Goal: Contribute content: Add original content to the website for others to see

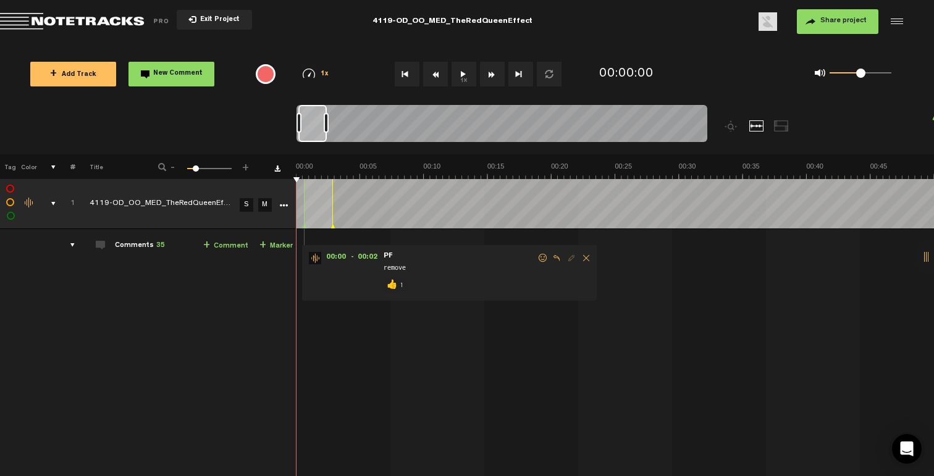
click at [51, 204] on div "comments, stamps & drawings" at bounding box center [48, 204] width 19 height 12
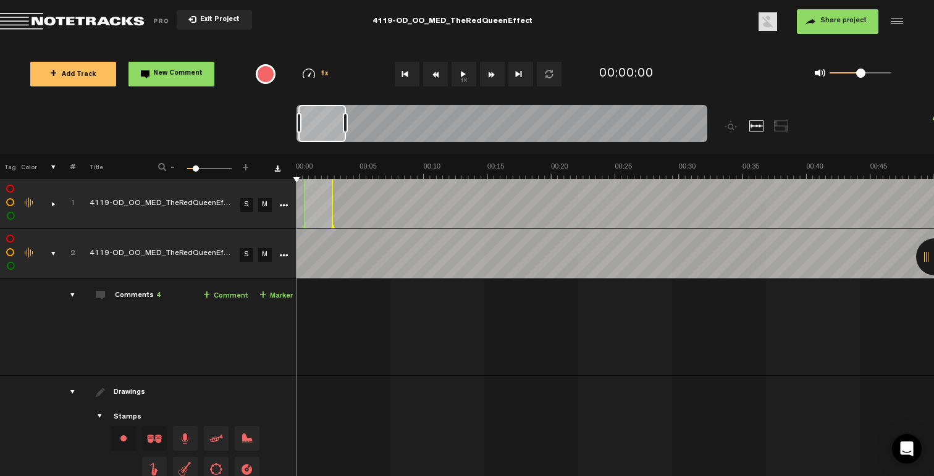
drag, startPoint x: 324, startPoint y: 123, endPoint x: 347, endPoint y: 123, distance: 22.9
click at [347, 123] on div at bounding box center [345, 123] width 5 height 20
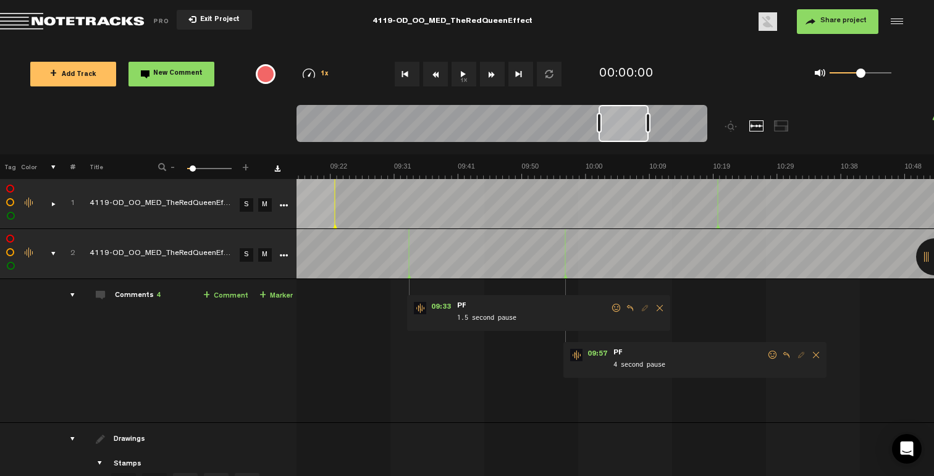
drag, startPoint x: 319, startPoint y: 130, endPoint x: 619, endPoint y: 140, distance: 299.7
click at [620, 140] on div at bounding box center [624, 123] width 50 height 37
drag, startPoint x: 771, startPoint y: 352, endPoint x: 733, endPoint y: 363, distance: 39.3
click at [772, 352] on span at bounding box center [773, 355] width 12 height 9
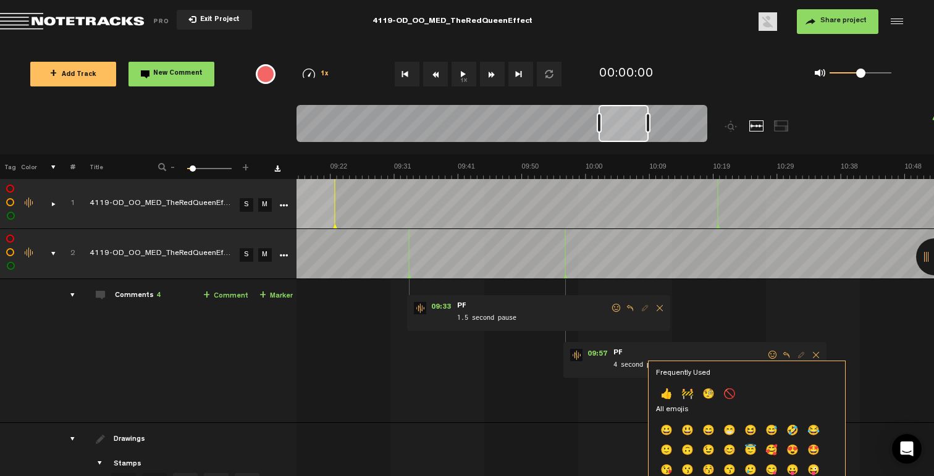
click at [673, 395] on p "👍" at bounding box center [666, 395] width 21 height 20
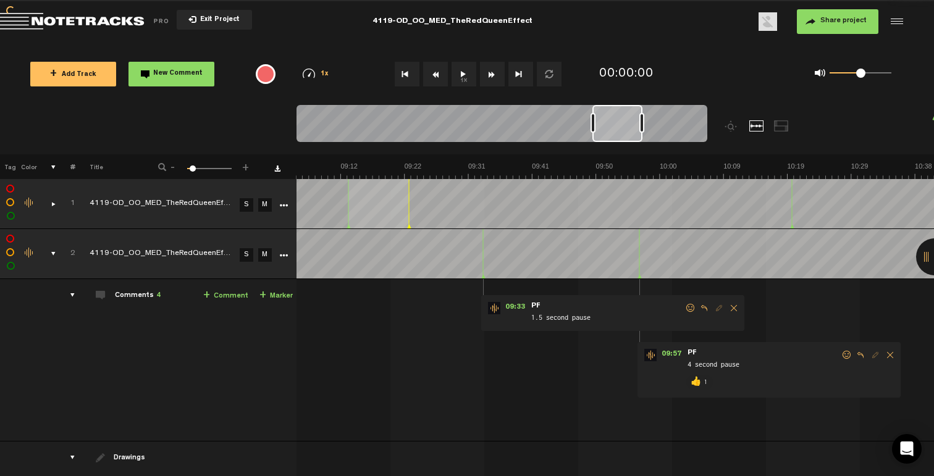
scroll to position [0, 3582]
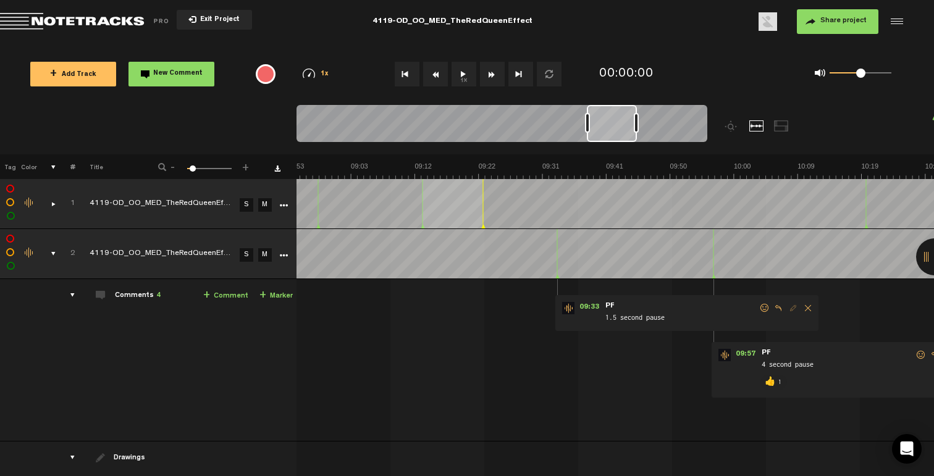
click at [761, 307] on span at bounding box center [765, 308] width 12 height 9
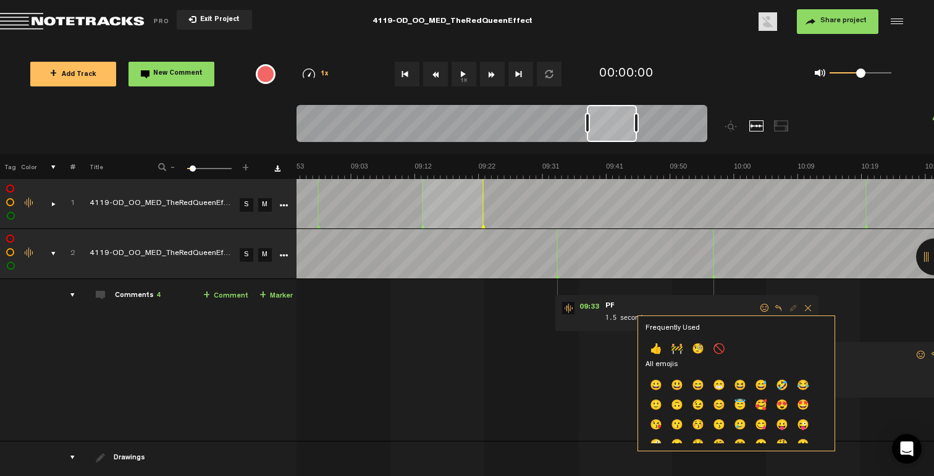
drag, startPoint x: 657, startPoint y: 343, endPoint x: 656, endPoint y: 336, distance: 7.5
click at [658, 343] on p "👍" at bounding box center [655, 350] width 21 height 20
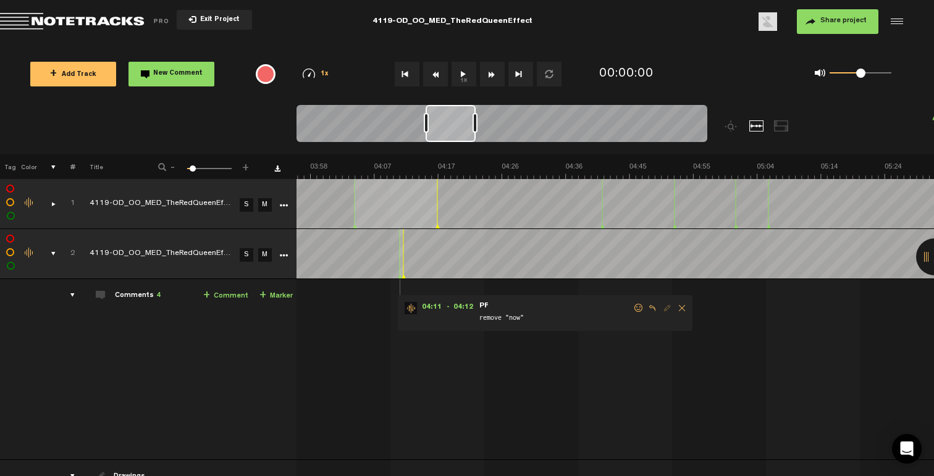
scroll to position [0, 1507]
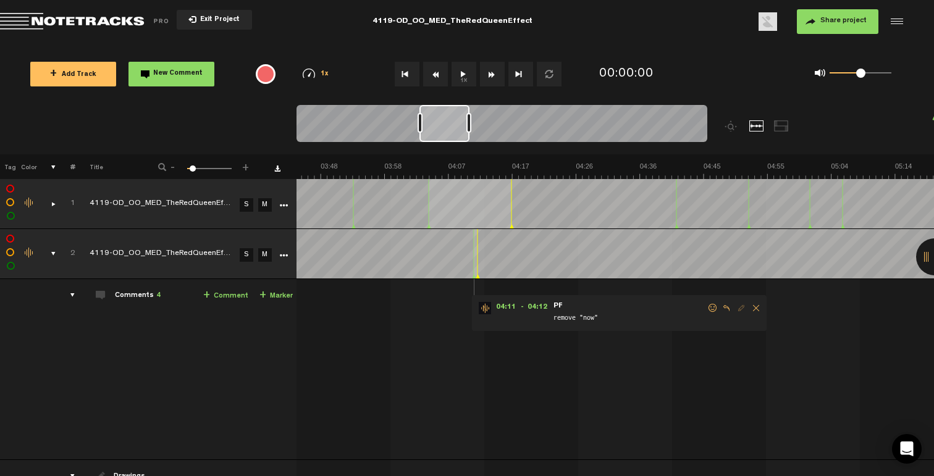
click at [713, 305] on span at bounding box center [713, 308] width 12 height 9
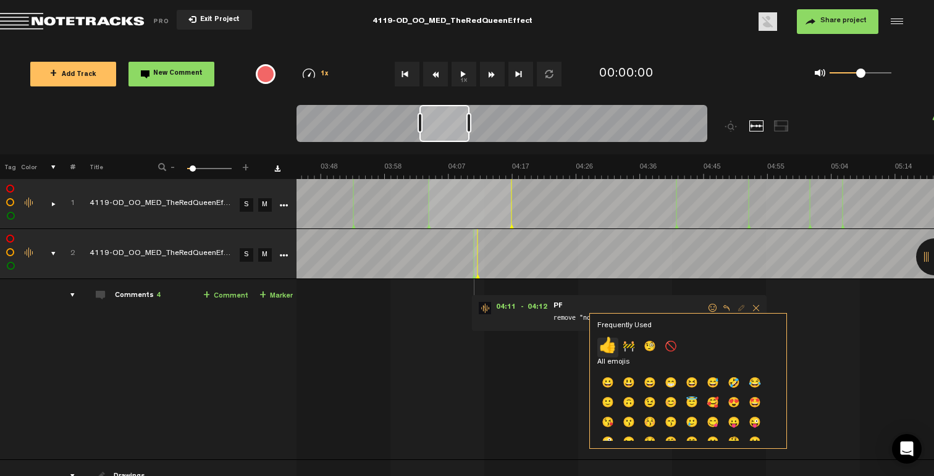
click at [610, 350] on p "👍" at bounding box center [607, 348] width 21 height 20
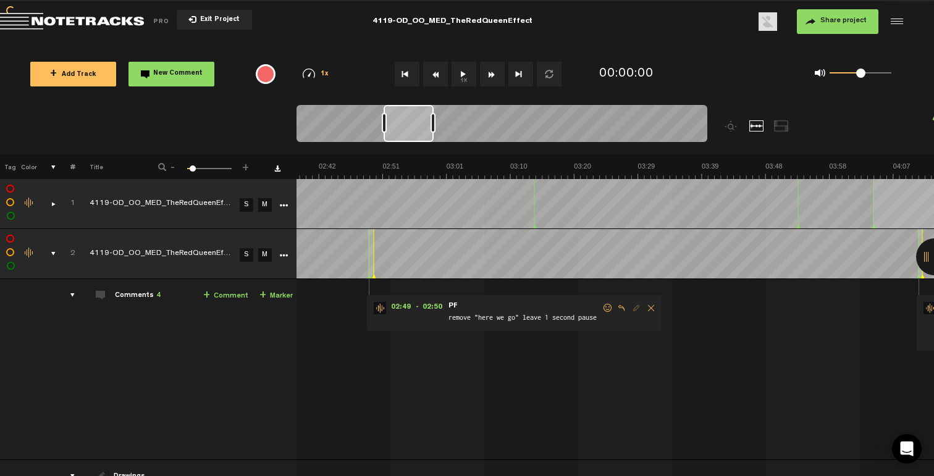
scroll to position [0, 988]
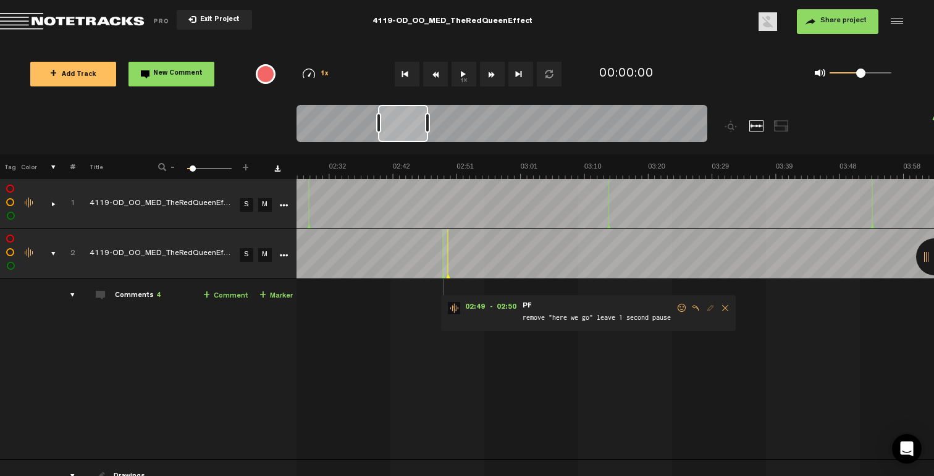
click at [678, 309] on span at bounding box center [682, 308] width 12 height 9
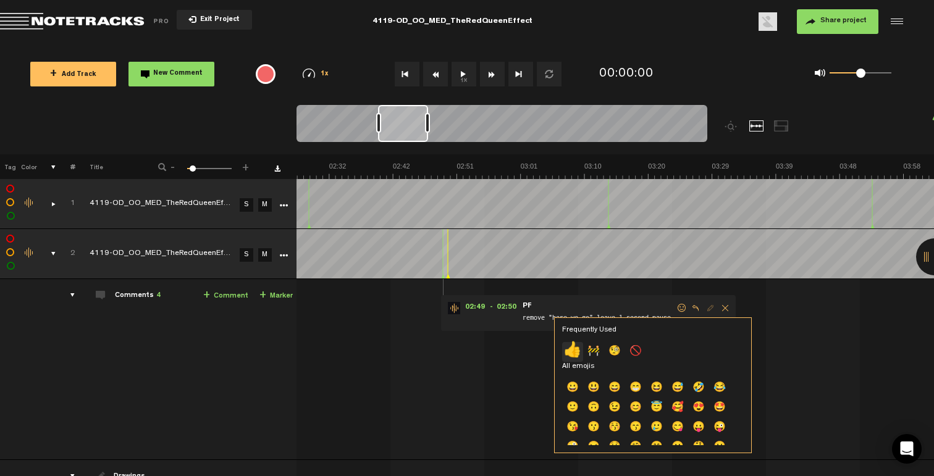
click at [573, 353] on p "👍" at bounding box center [572, 352] width 21 height 20
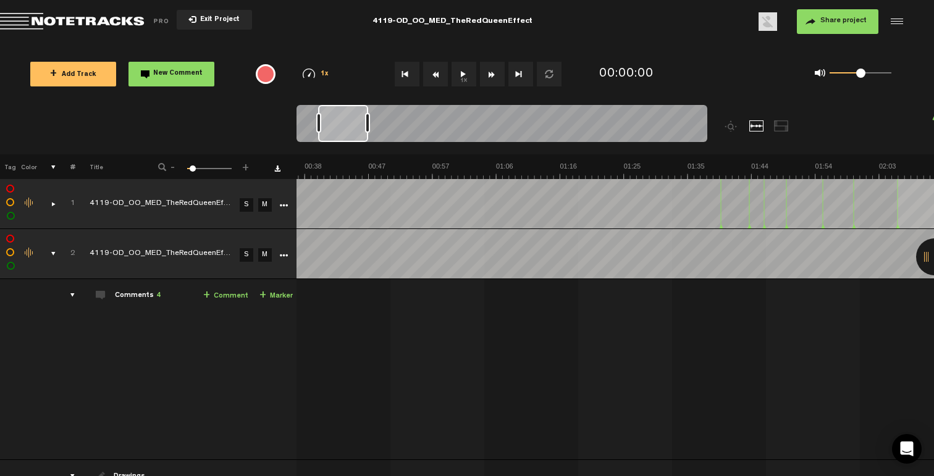
scroll to position [0, 0]
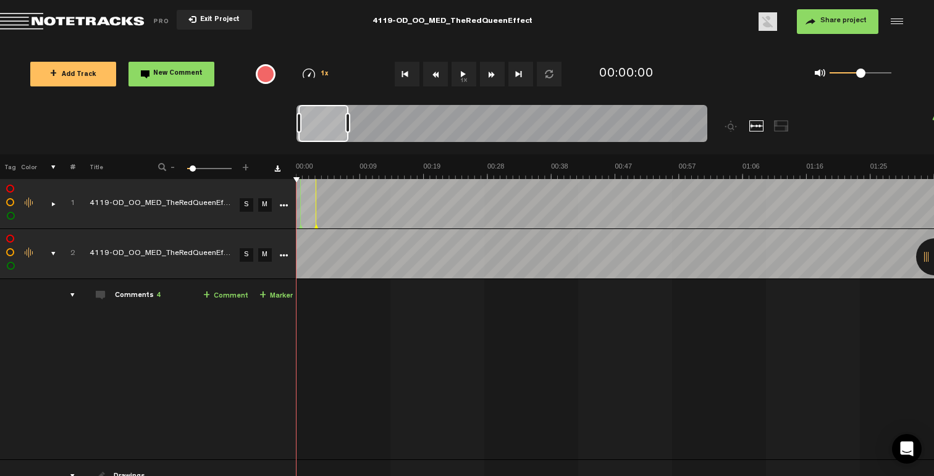
click at [51, 252] on div "comments, stamps & drawings" at bounding box center [48, 254] width 19 height 12
click at [77, 68] on button "+ Add Track" at bounding box center [73, 74] width 86 height 25
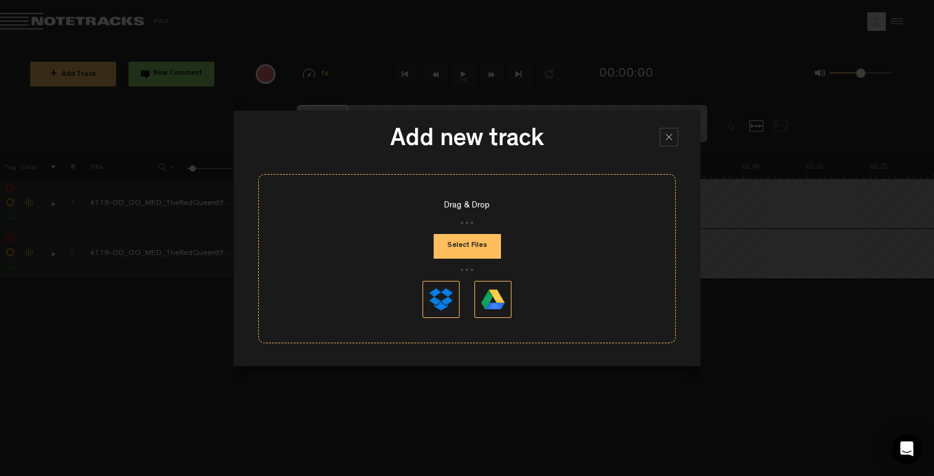
click at [473, 254] on button "Select Files" at bounding box center [467, 246] width 67 height 25
